Goal: Transaction & Acquisition: Download file/media

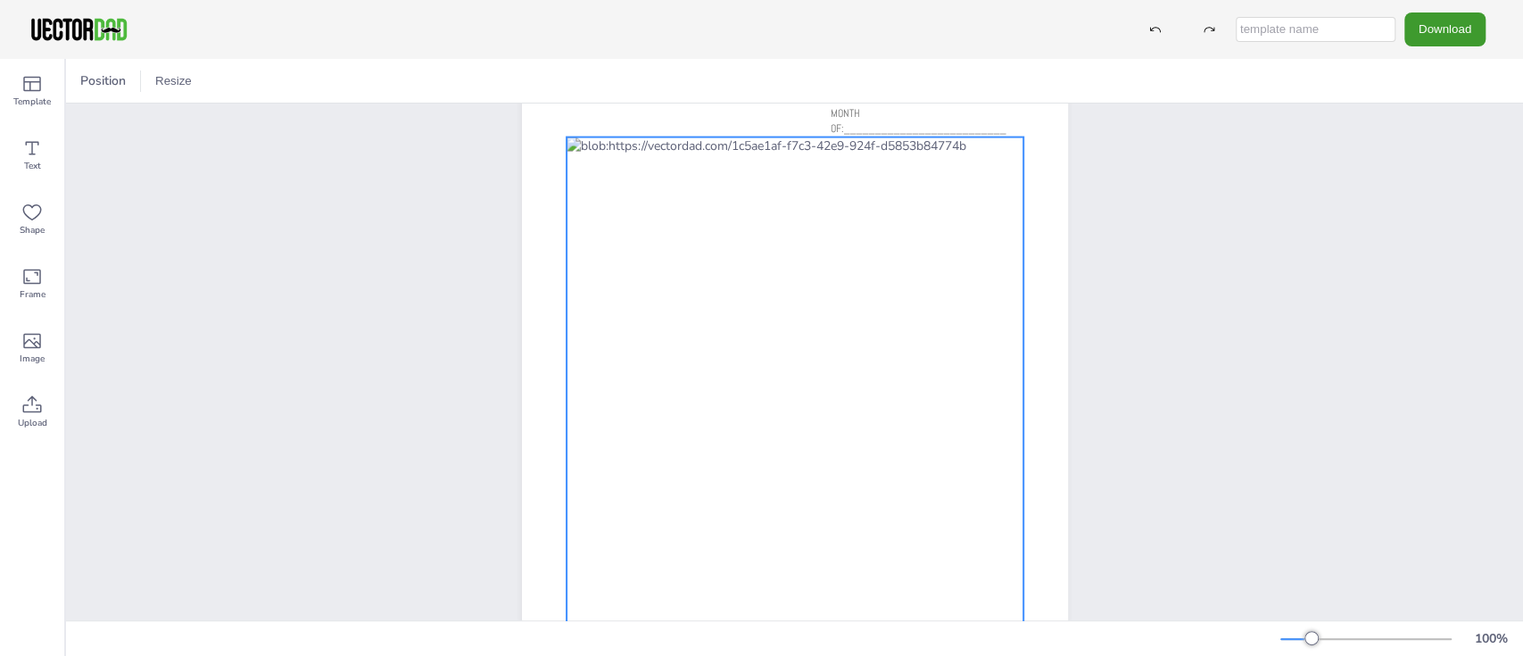
scroll to position [102, 0]
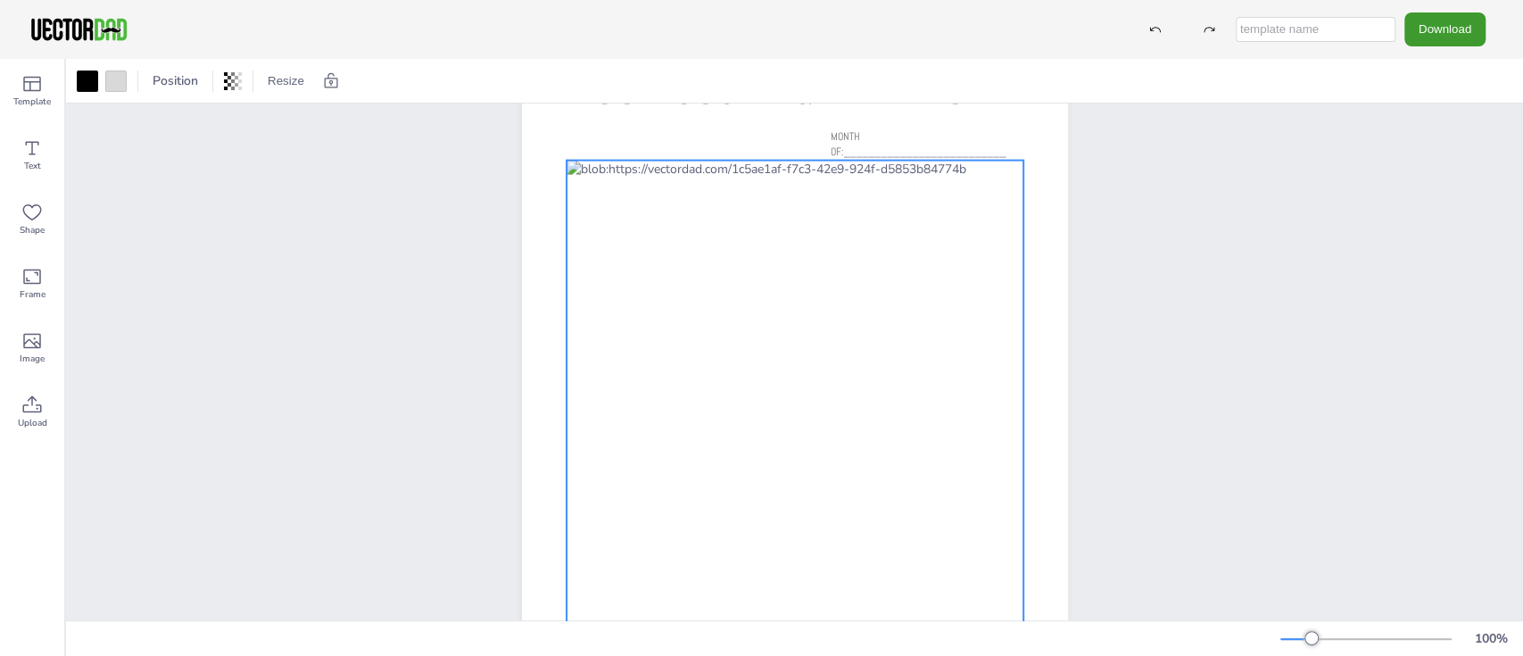
click at [973, 171] on div at bounding box center [794, 427] width 457 height 532
click at [971, 165] on div at bounding box center [794, 427] width 457 height 532
click at [1434, 34] on button "Download" at bounding box center [1444, 28] width 81 height 33
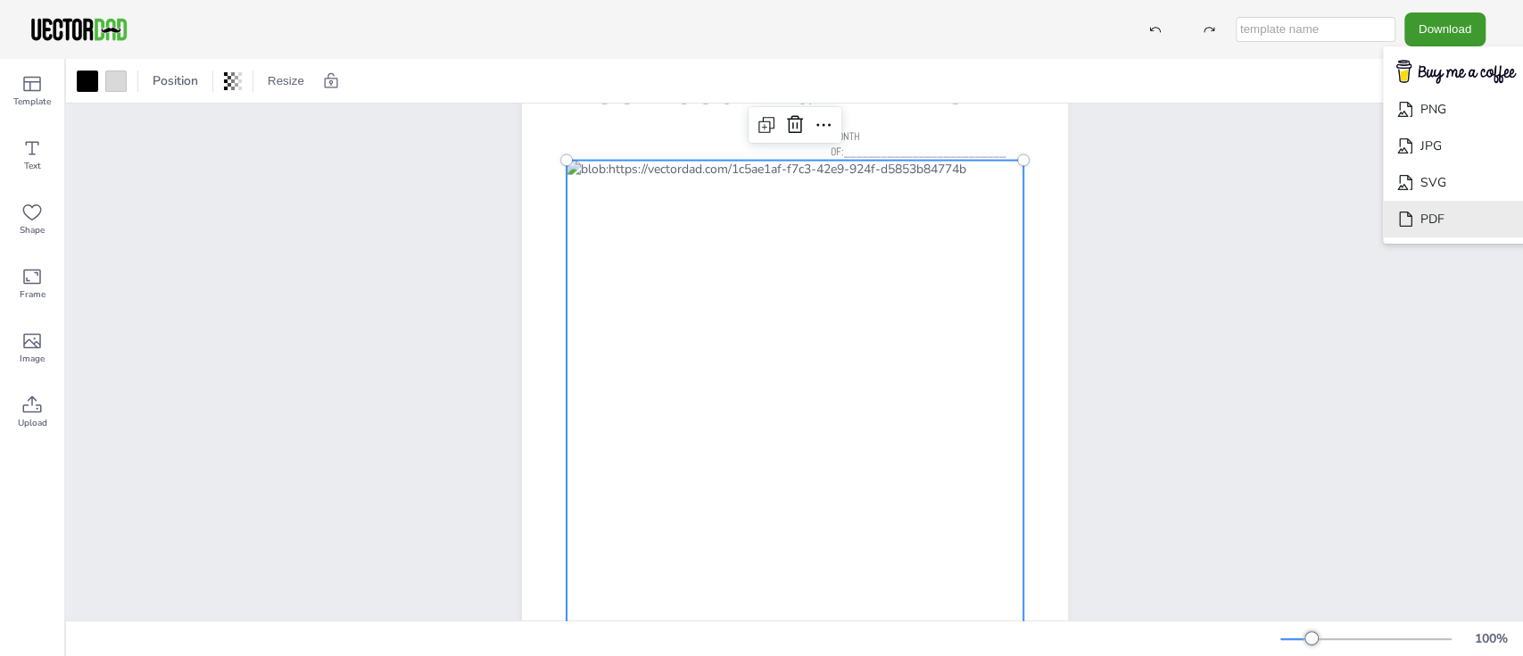
click at [1444, 216] on li "PDF" at bounding box center [1456, 219] width 146 height 37
